Goal: Transaction & Acquisition: Purchase product/service

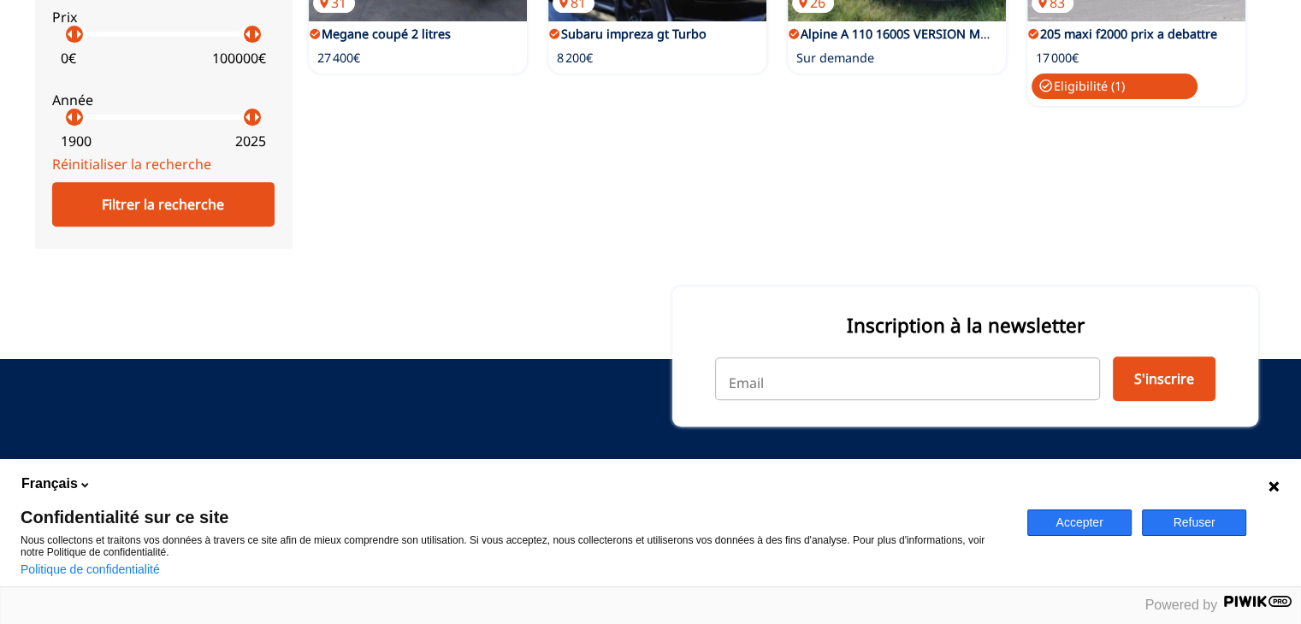
scroll to position [445, 0]
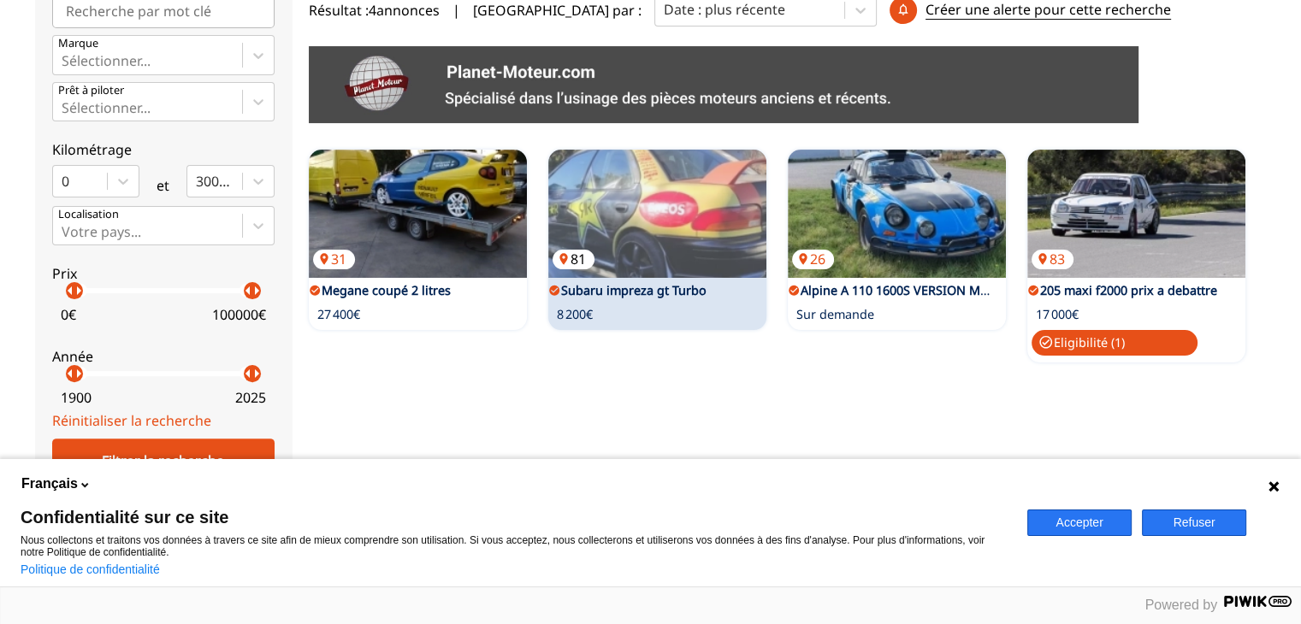
click at [665, 225] on img at bounding box center [657, 214] width 218 height 128
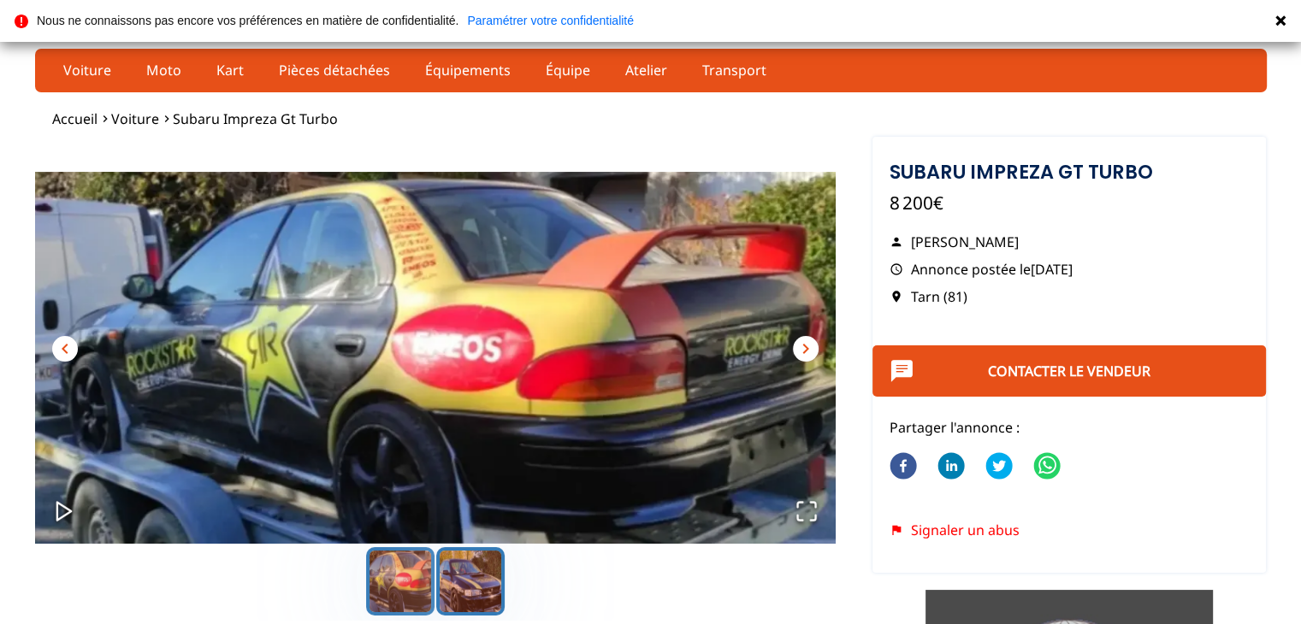
click at [473, 552] on button "Go to Slide 2" at bounding box center [470, 581] width 68 height 68
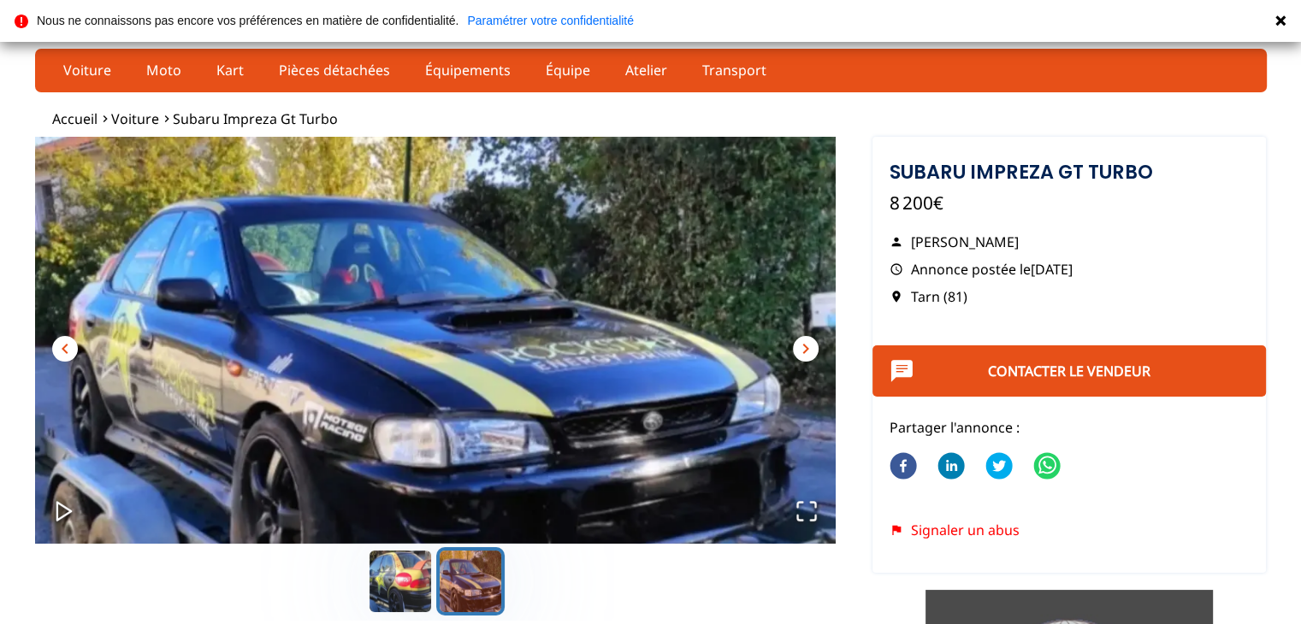
click at [1281, 15] on icon at bounding box center [1280, 21] width 14 height 14
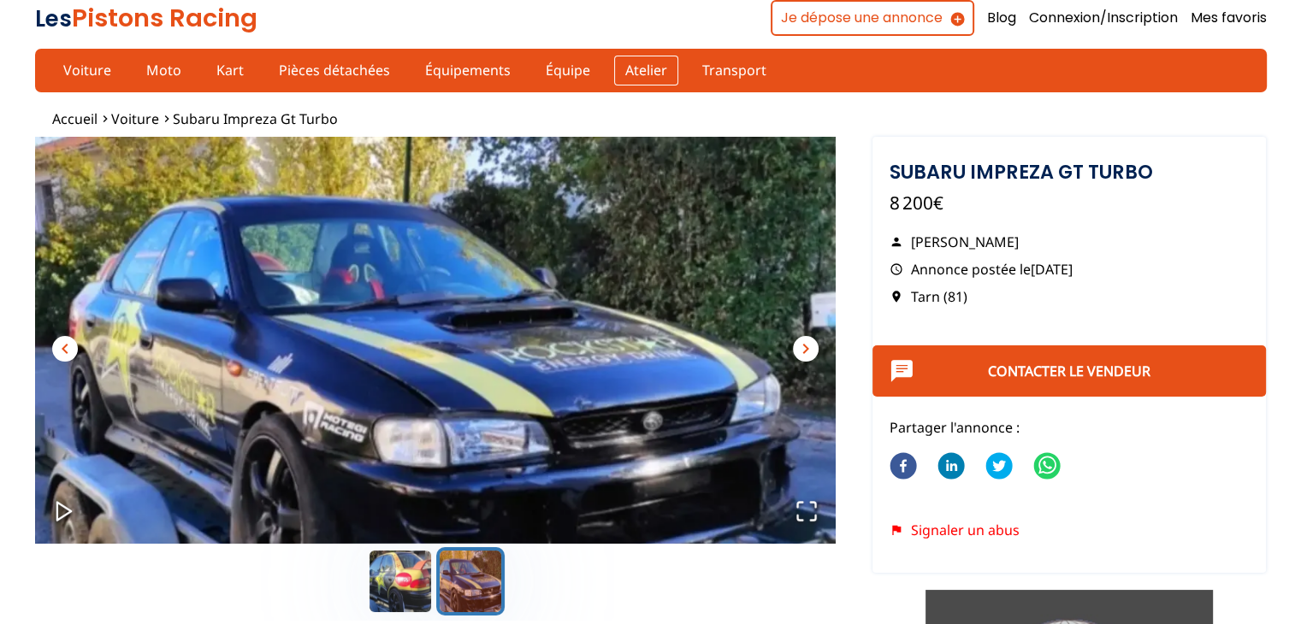
click at [630, 62] on link "Atelier" at bounding box center [646, 70] width 64 height 29
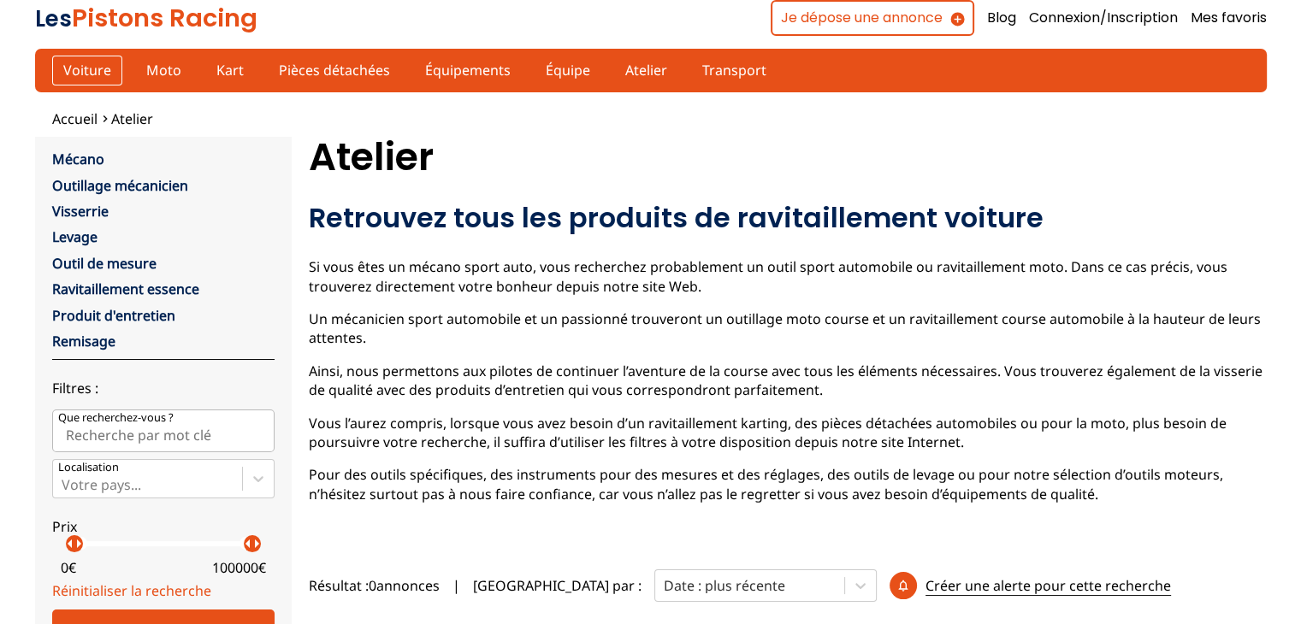
click at [105, 56] on link "Voiture" at bounding box center [87, 70] width 70 height 29
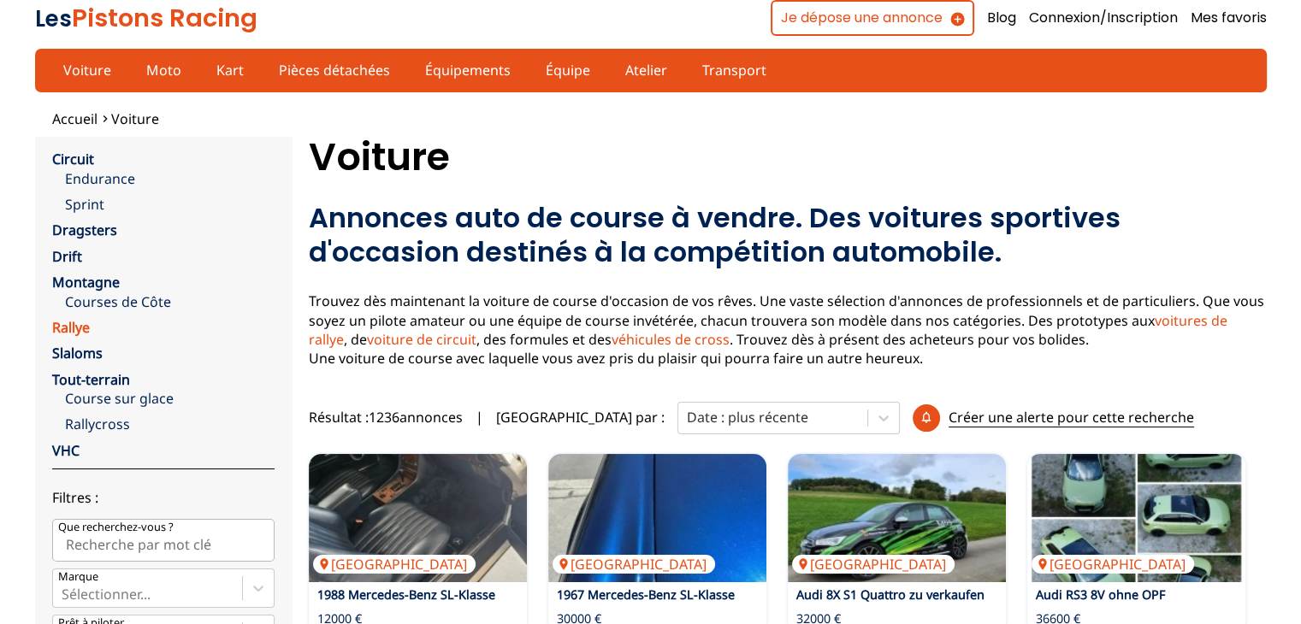
click at [78, 321] on link "Rallye" at bounding box center [71, 327] width 38 height 19
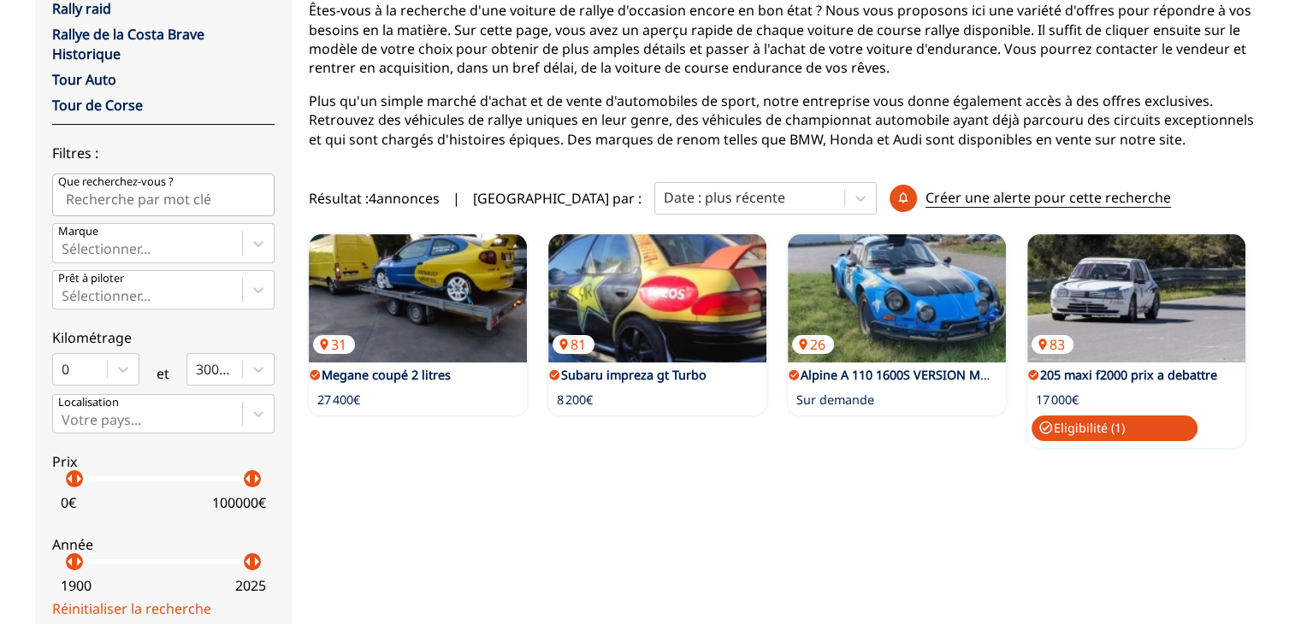
scroll to position [171, 0]
